Goal: Transaction & Acquisition: Subscribe to service/newsletter

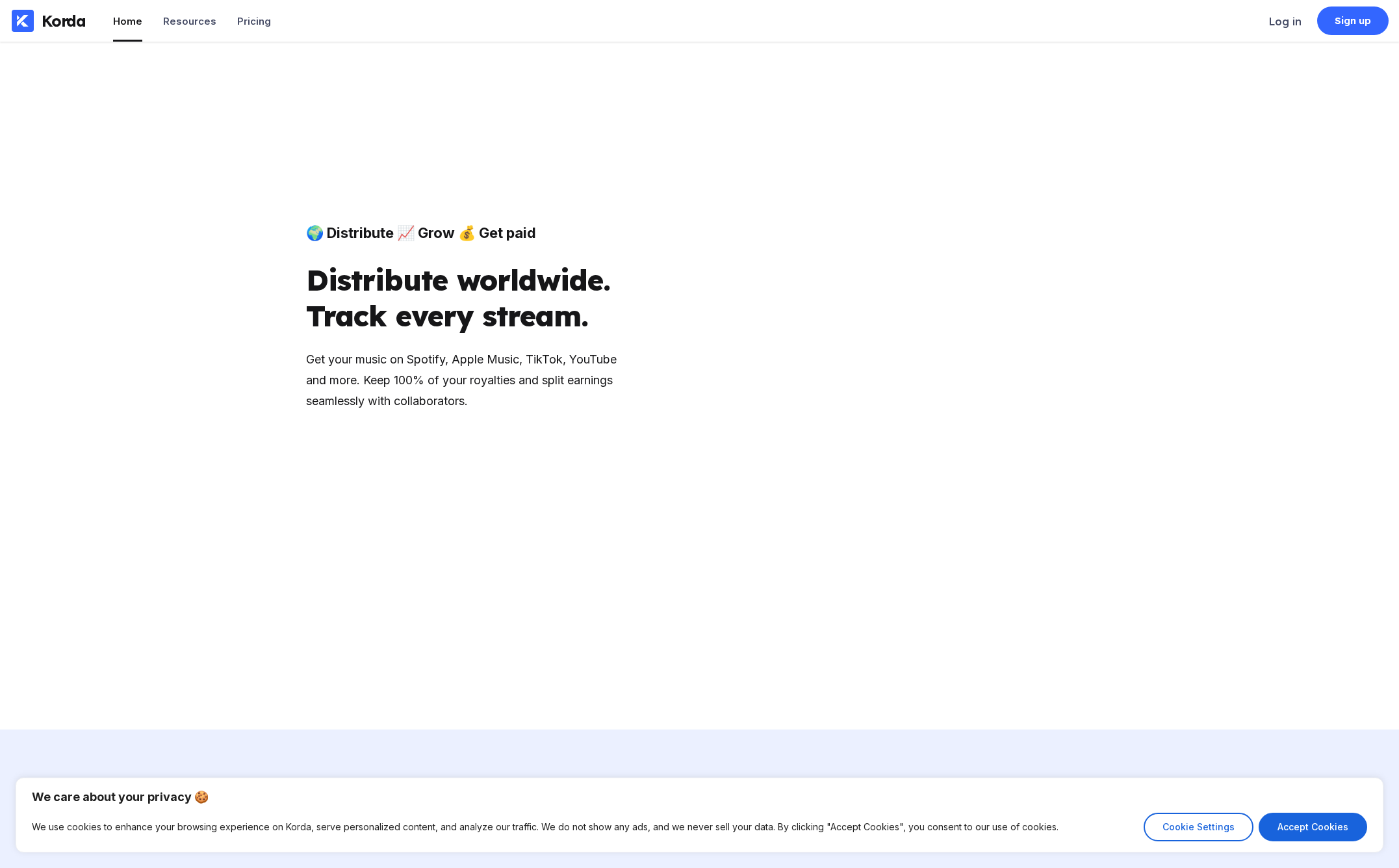
scroll to position [1118, 0]
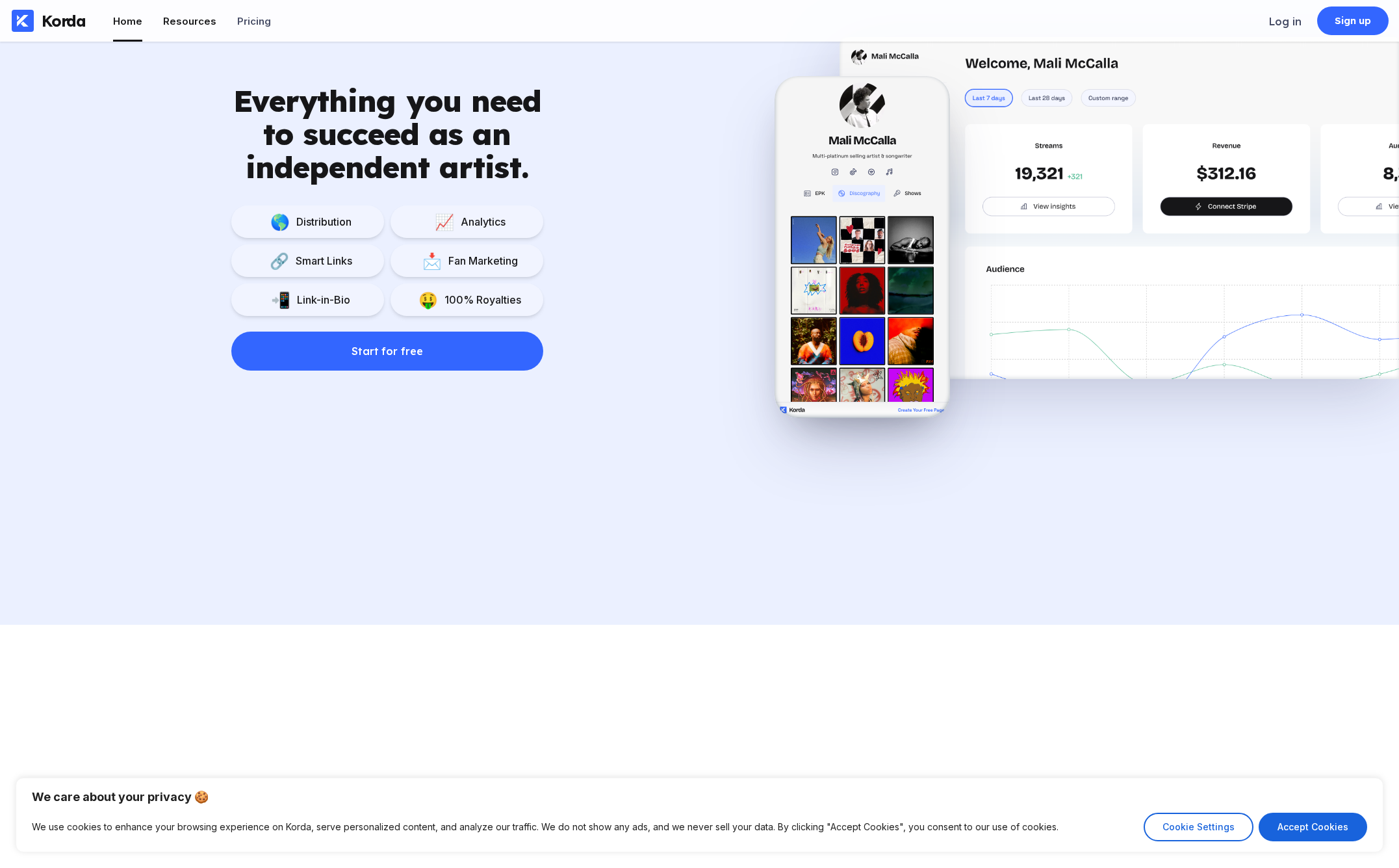
click at [170, 26] on div "Resources" at bounding box center [190, 21] width 54 height 12
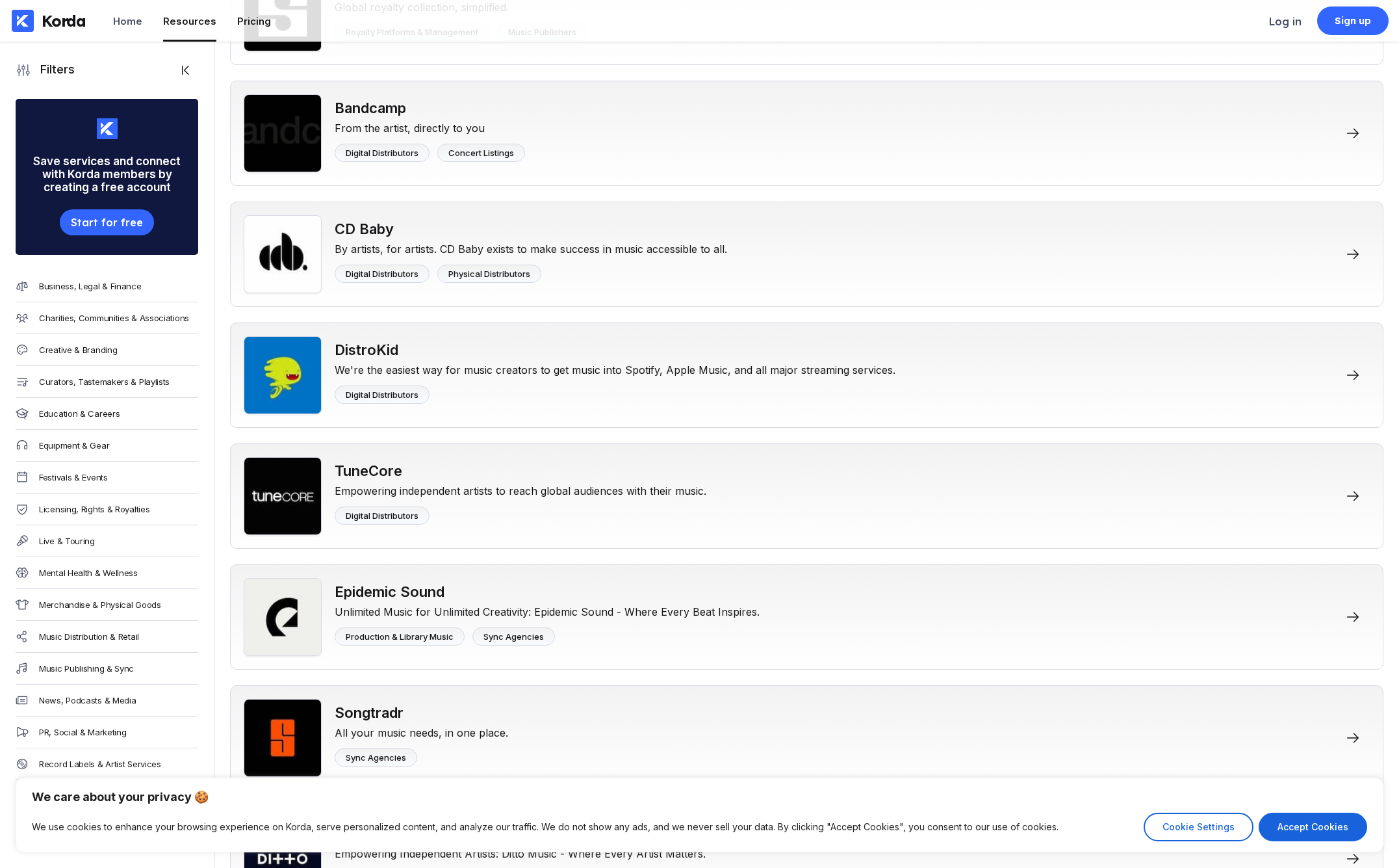
scroll to position [484, 0]
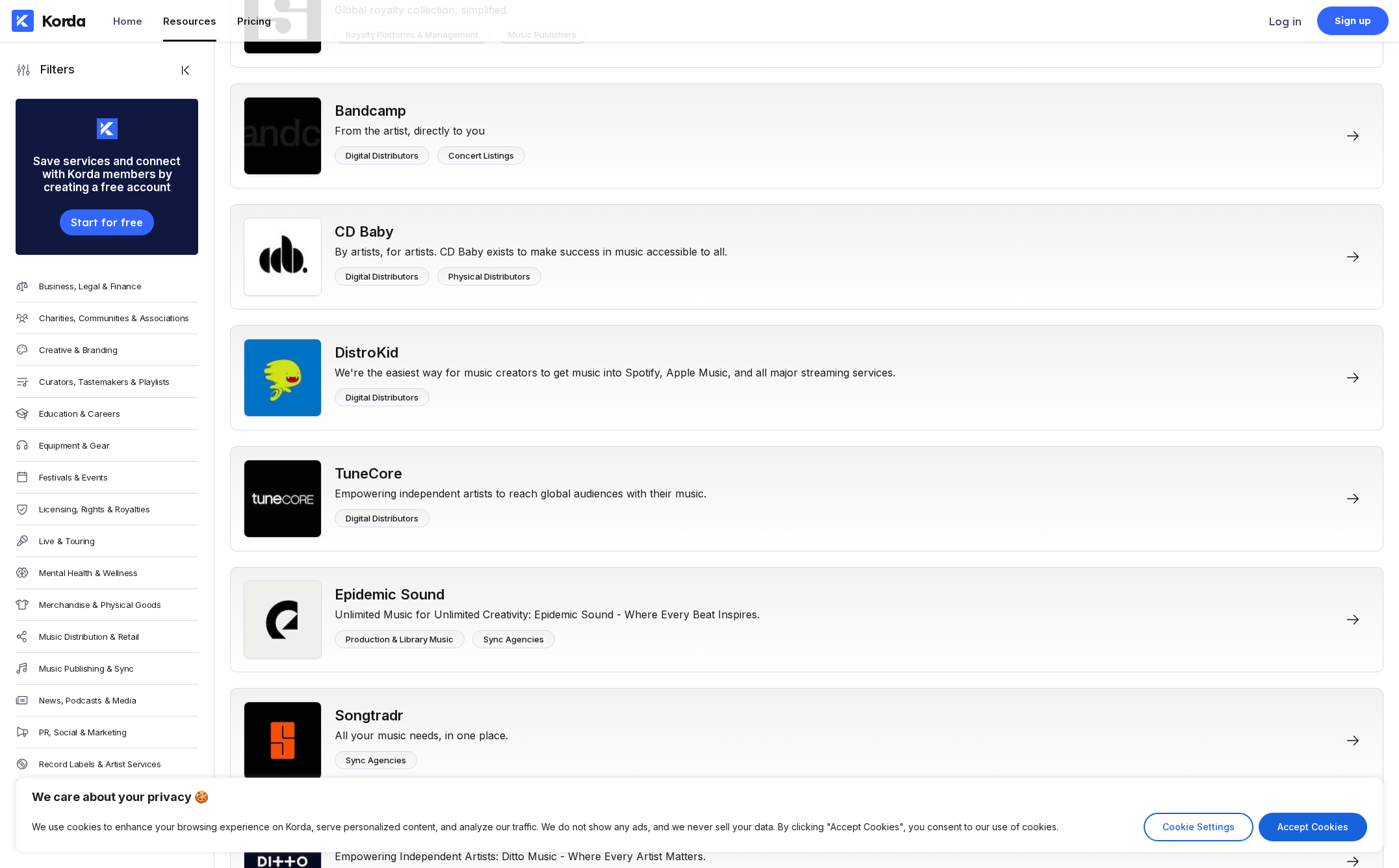
click at [243, 20] on div "Pricing" at bounding box center [254, 21] width 34 height 12
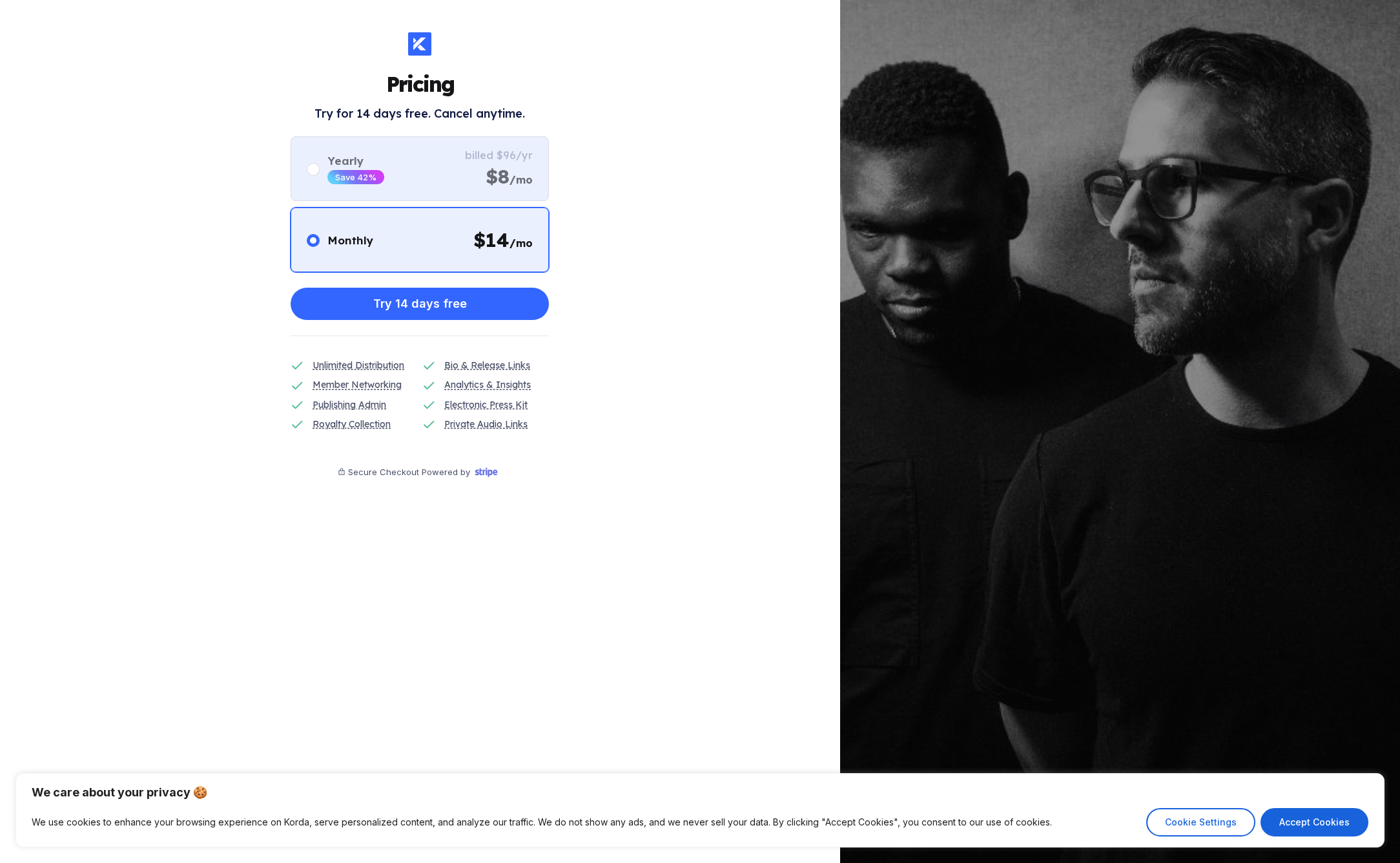
click at [414, 175] on div "Yearly Save 42% billed $96/yr $8 /mo" at bounding box center [420, 169] width 258 height 65
radio input "false"
radio input "true"
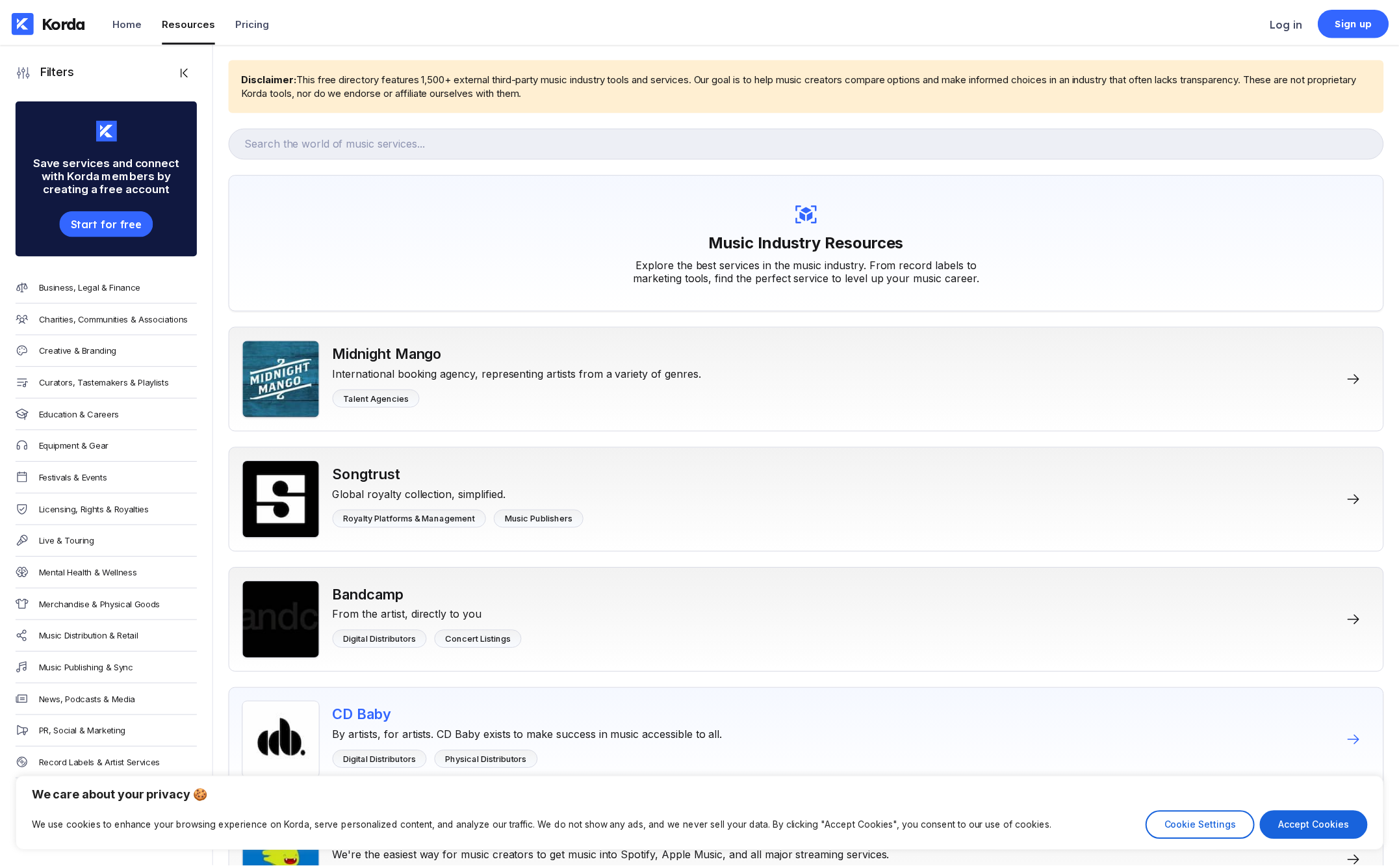
scroll to position [484, 0]
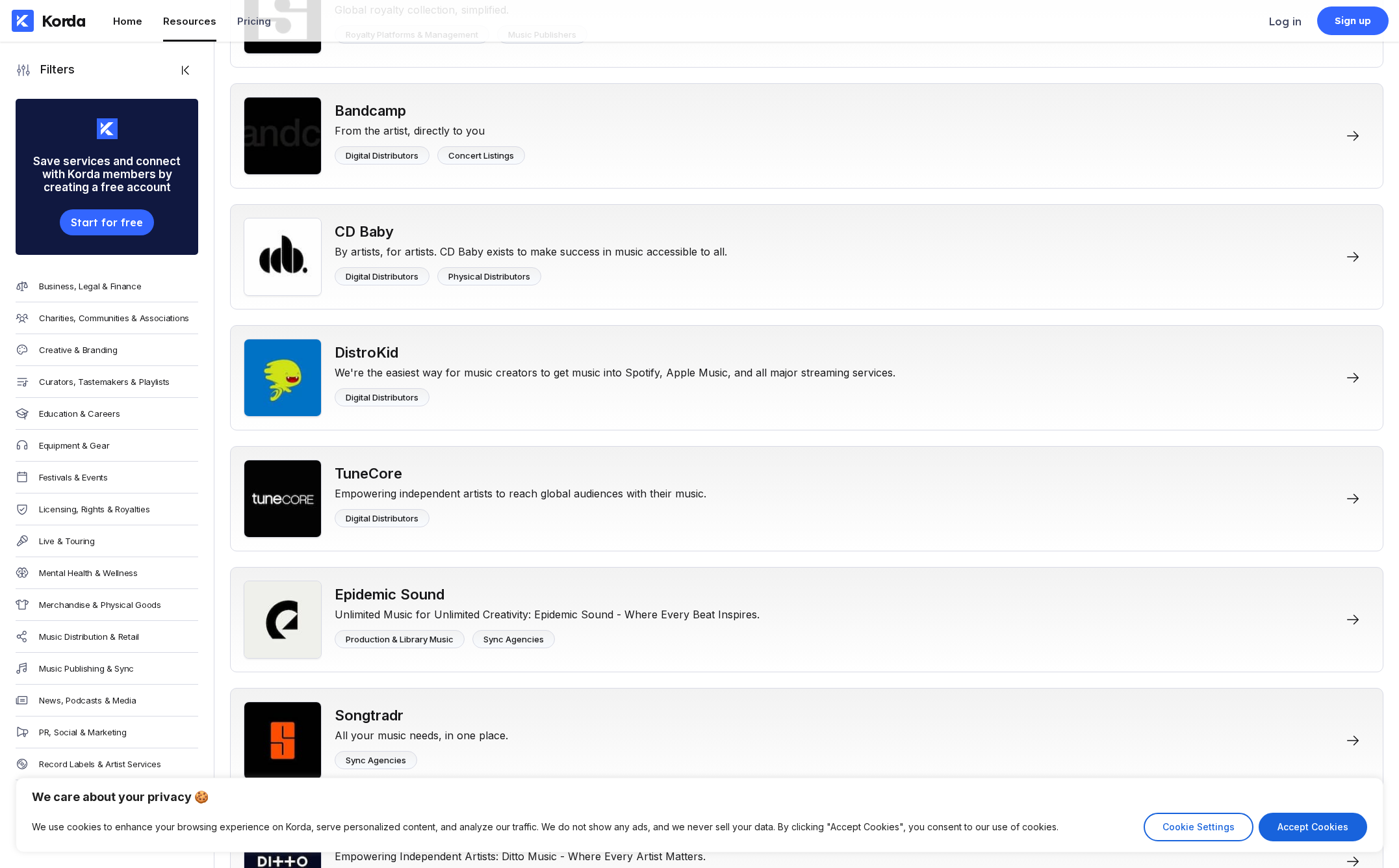
click at [131, 2] on li "Home" at bounding box center [128, 20] width 29 height 42
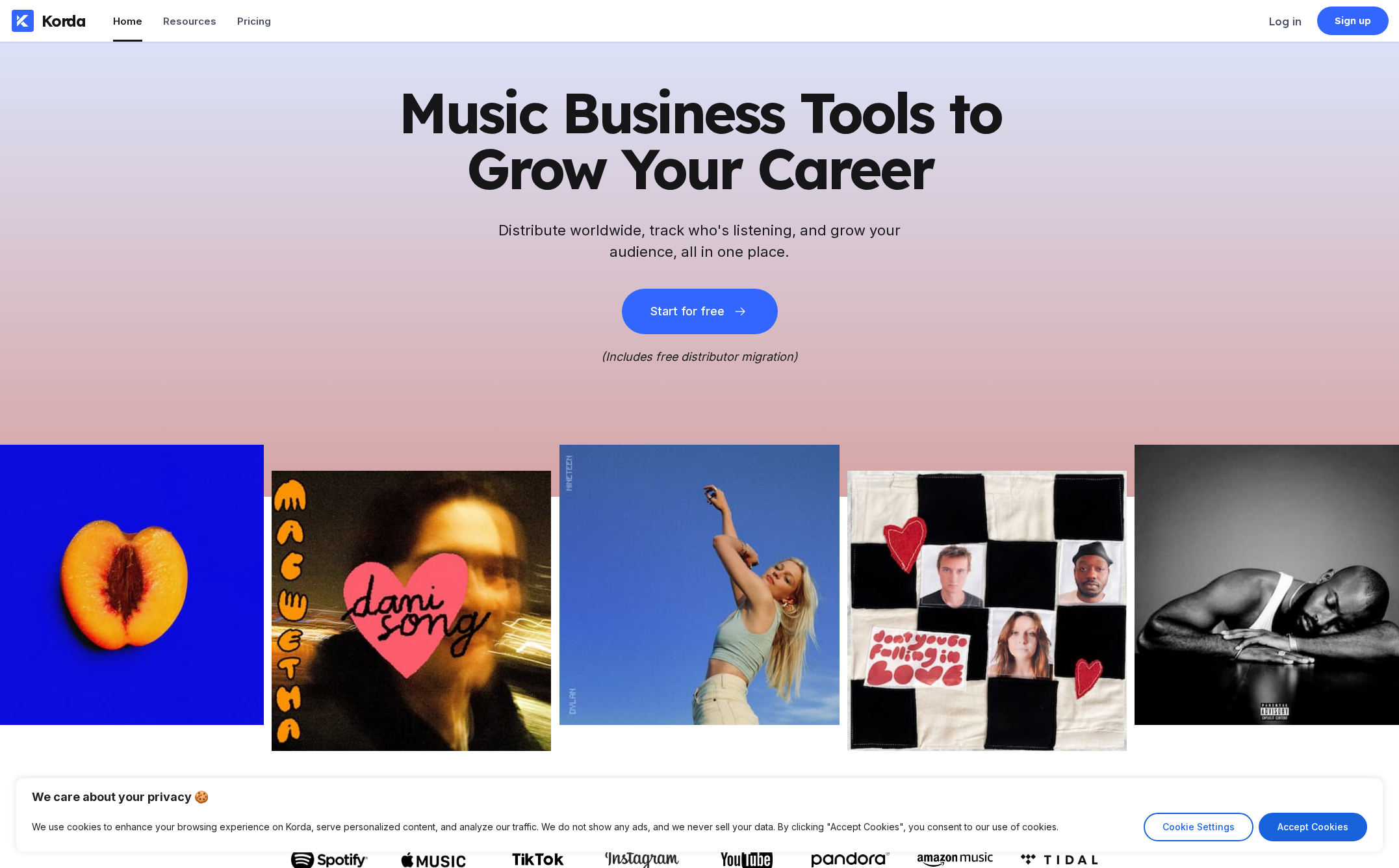
click at [129, 21] on div "Home" at bounding box center [128, 21] width 29 height 12
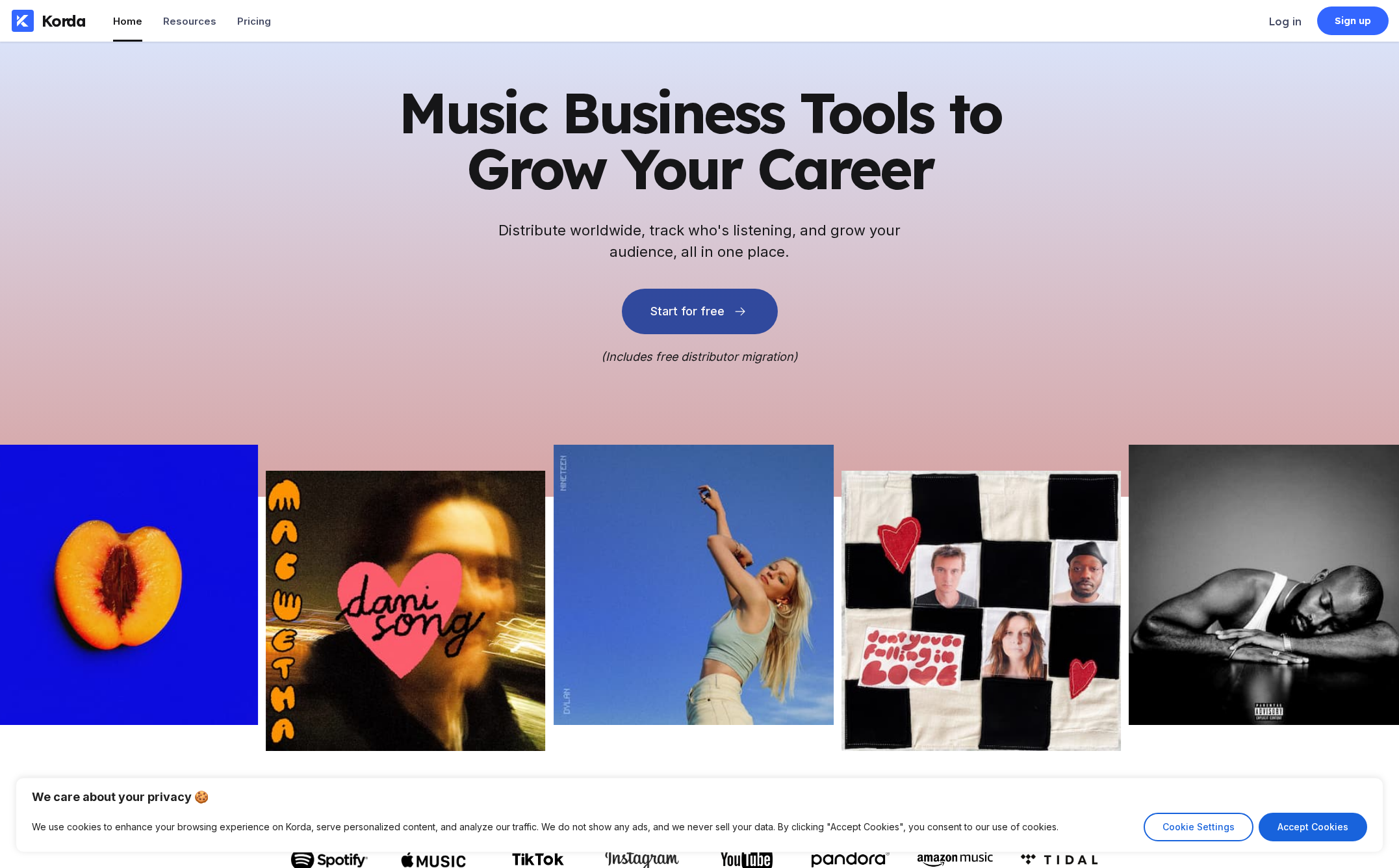
click at [761, 322] on button "Start for free" at bounding box center [700, 311] width 156 height 45
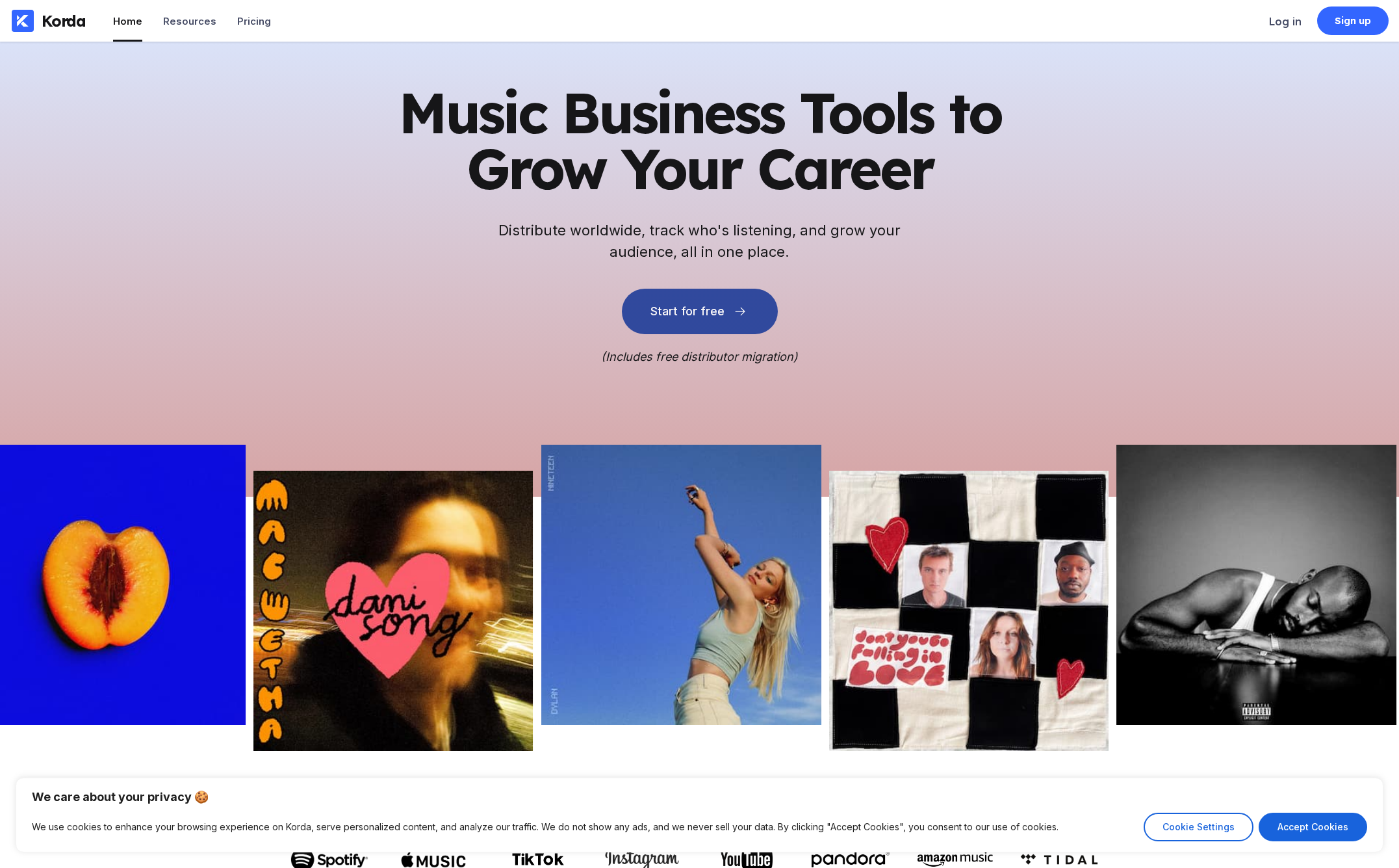
click at [675, 323] on button "Start for free" at bounding box center [700, 311] width 156 height 45
